Goal: Task Accomplishment & Management: Manage account settings

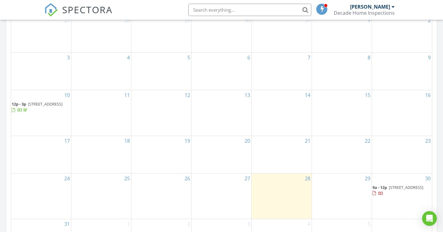
scroll to position [330, 0]
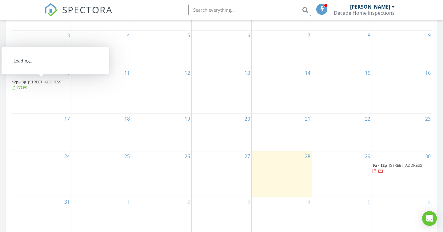
click at [28, 83] on link "12p - 3p 28 Westbourne Ave, Toronto M1L 2Y2" at bounding box center [37, 84] width 51 height 11
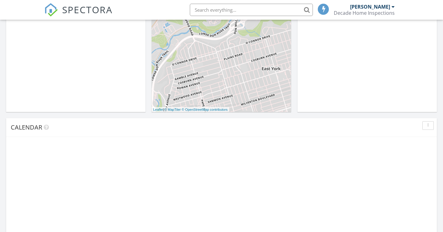
scroll to position [330, 0]
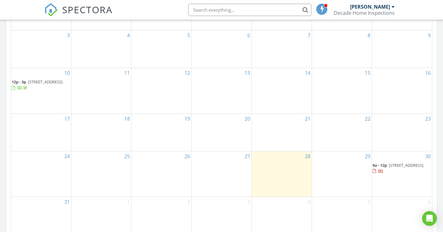
click at [395, 166] on span "[STREET_ADDRESS]" at bounding box center [406, 165] width 34 height 6
